Goal: Task Accomplishment & Management: Manage account settings

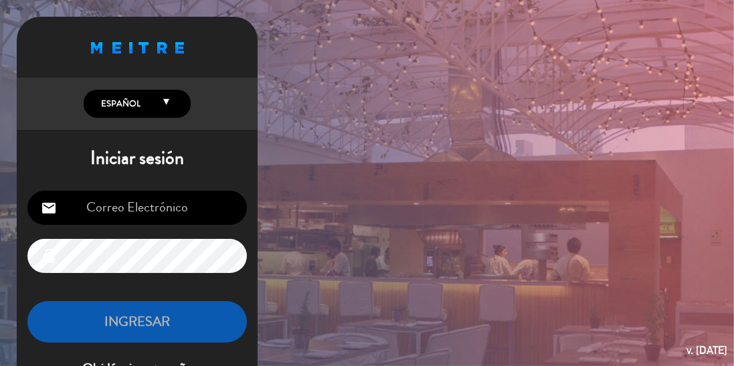
click at [113, 199] on input "email" at bounding box center [137, 208] width 220 height 34
type input "[EMAIL_ADDRESS][DOMAIN_NAME]"
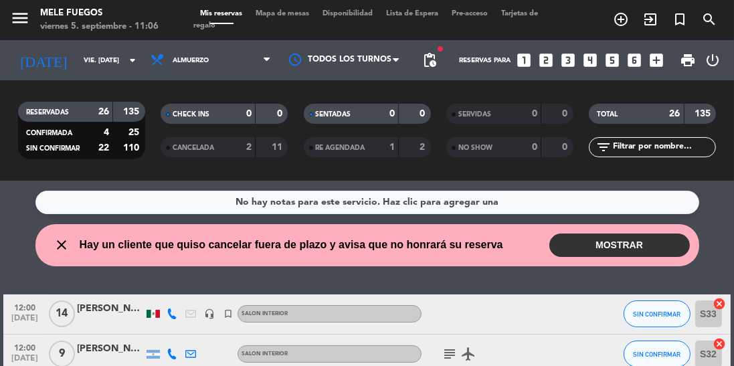
click at [606, 248] on button "MOSTRAR" at bounding box center [620, 245] width 141 height 23
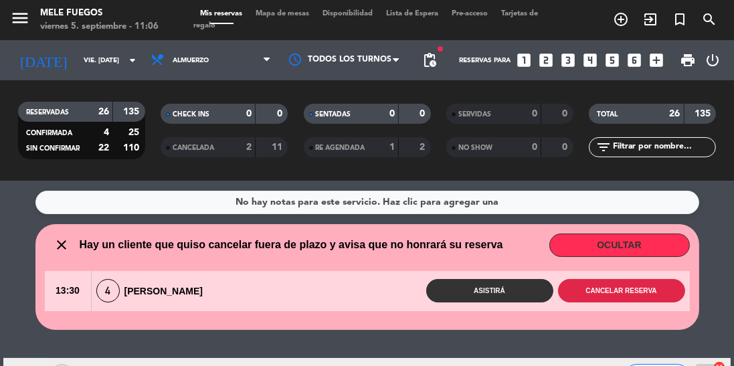
click at [617, 289] on button "Cancelar reserva" at bounding box center [621, 290] width 127 height 23
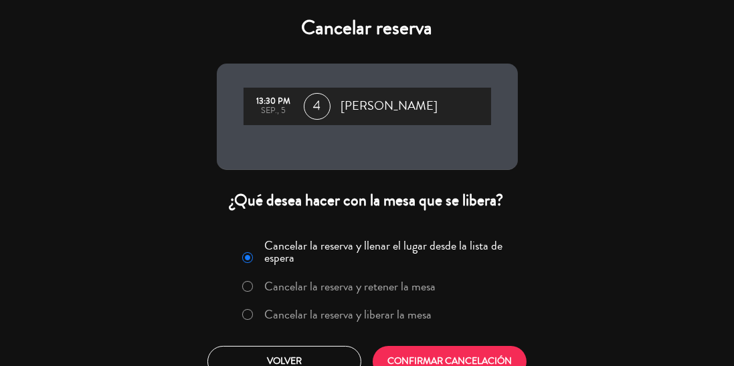
click at [245, 316] on input "Cancelar la reserva y liberar la mesa" at bounding box center [246, 313] width 9 height 9
radio input "true"
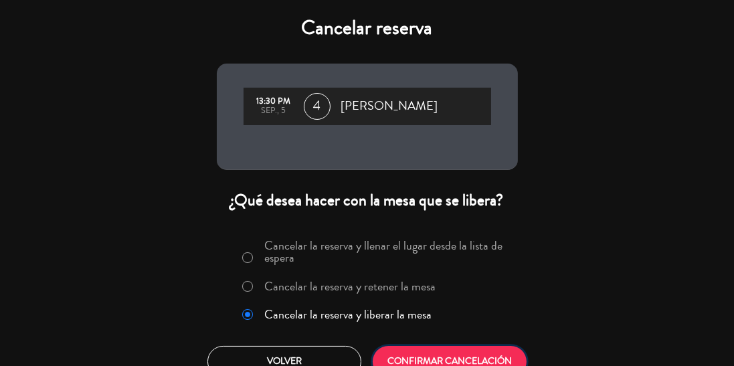
click at [437, 357] on button "CONFIRMAR CANCELACIÓN" at bounding box center [450, 361] width 154 height 31
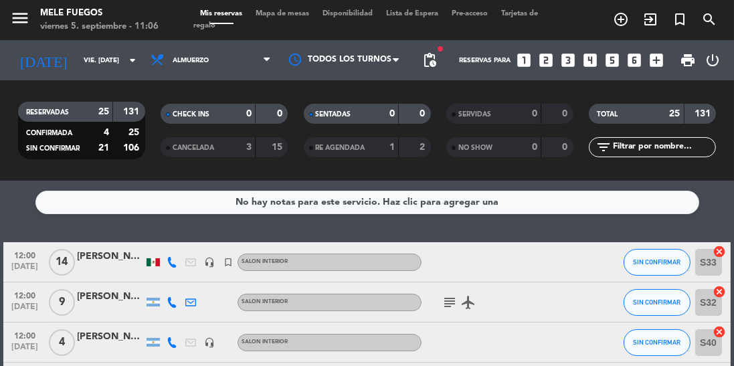
click at [276, 14] on span "Mapa de mesas" at bounding box center [282, 13] width 67 height 7
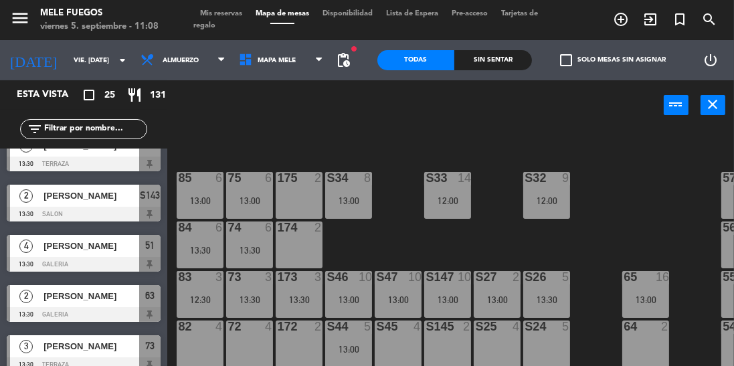
scroll to position [78, 0]
click at [242, 296] on div "13:30" at bounding box center [249, 300] width 47 height 9
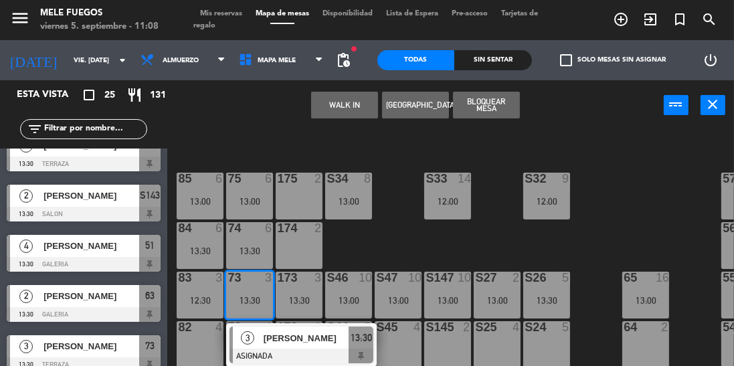
click at [389, 234] on div "100 8 101 8 102 8 103 8 104 8 S32 9 12:00 S33 14 12:00 S34 8 13:00 75 6 13:00 8…" at bounding box center [455, 279] width 560 height 300
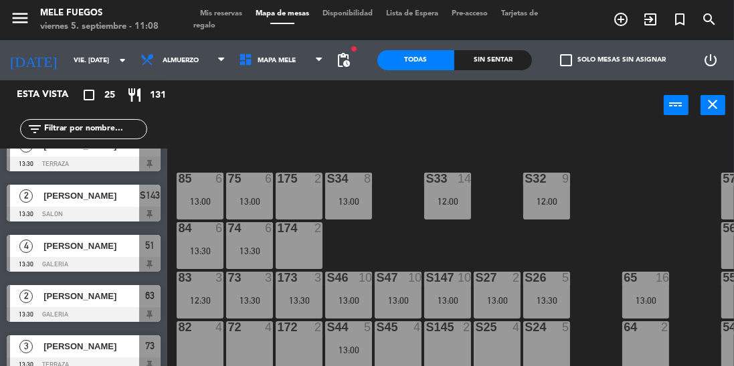
click at [299, 293] on div "173 3 13:30" at bounding box center [299, 295] width 47 height 47
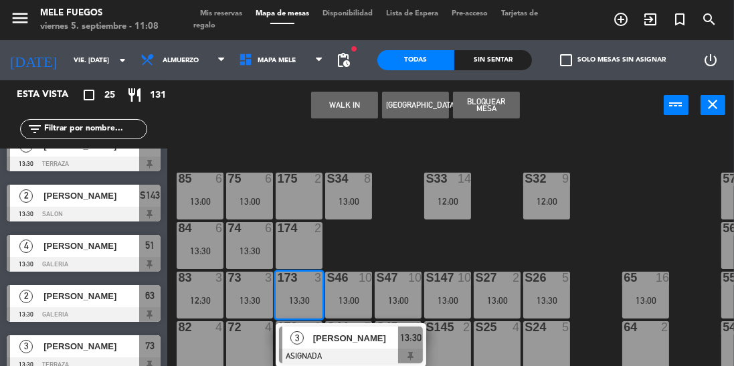
click at [396, 240] on div "100 8 101 8 102 8 103 8 104 8 S32 9 12:00 S33 14 12:00 S34 8 13:00 75 6 13:00 8…" at bounding box center [455, 279] width 560 height 300
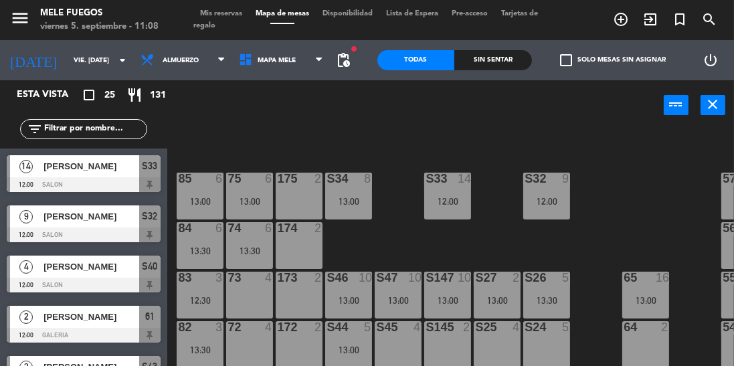
scroll to position [344, 0]
